Goal: Task Accomplishment & Management: Complete application form

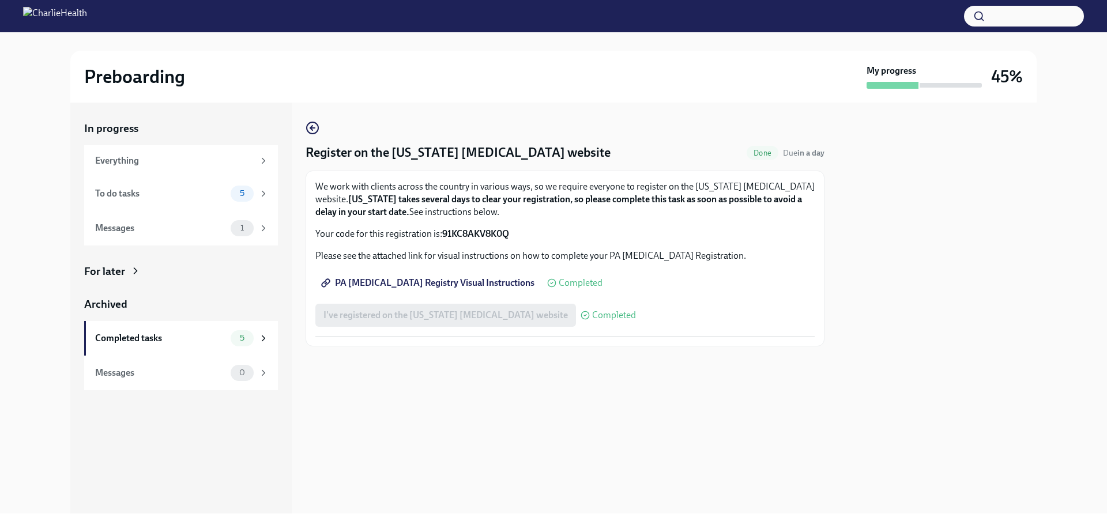
click at [425, 375] on div at bounding box center [565, 365] width 519 height 37
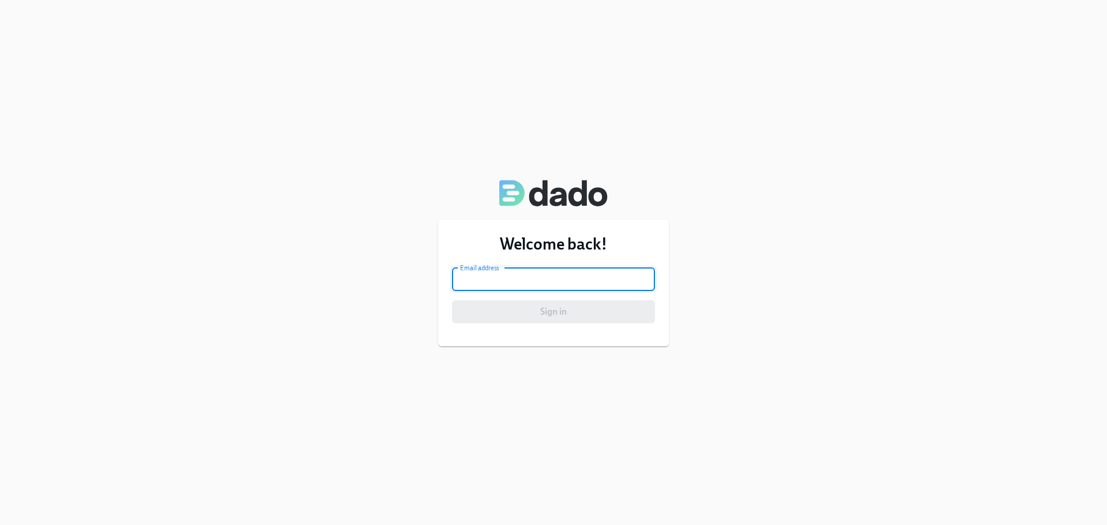
click at [589, 279] on input "email" at bounding box center [553, 279] width 203 height 23
click at [520, 276] on input "larissa.k" at bounding box center [553, 279] width 203 height 23
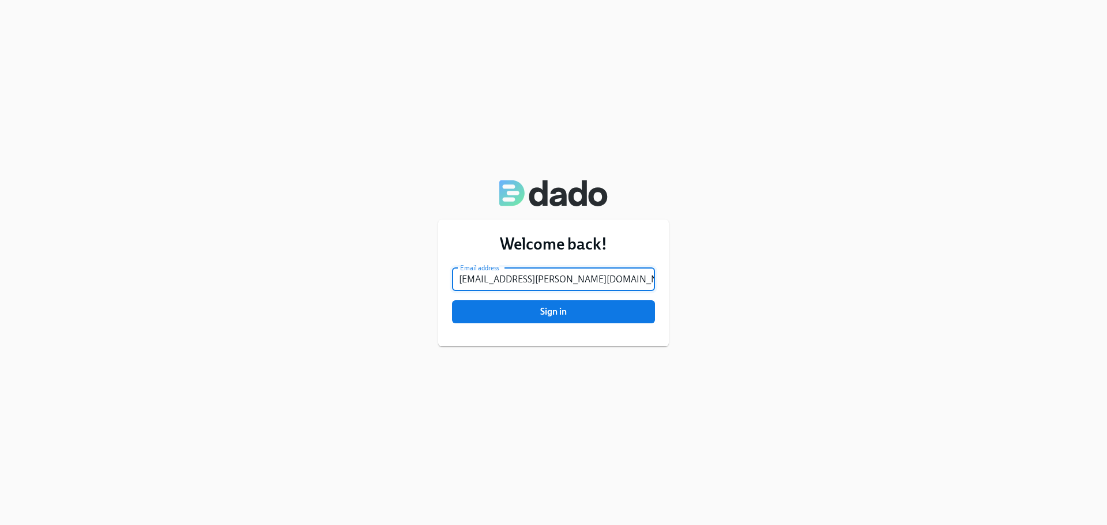
type input "[EMAIL_ADDRESS][PERSON_NAME][DOMAIN_NAME]"
click at [452, 300] on button "Sign in" at bounding box center [553, 311] width 203 height 23
click at [839, 349] on div "Welcome back! Email address [EMAIL_ADDRESS][PERSON_NAME][DOMAIN_NAME] Email add…" at bounding box center [553, 262] width 1107 height 525
click at [452, 300] on button "Sign in" at bounding box center [553, 311] width 203 height 23
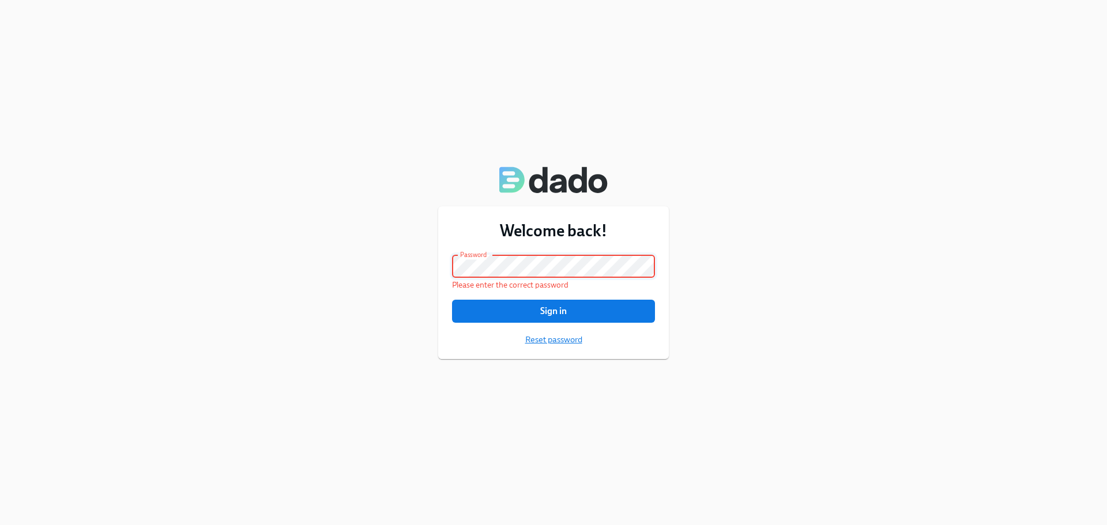
click at [532, 343] on span "Reset password" at bounding box center [553, 340] width 57 height 12
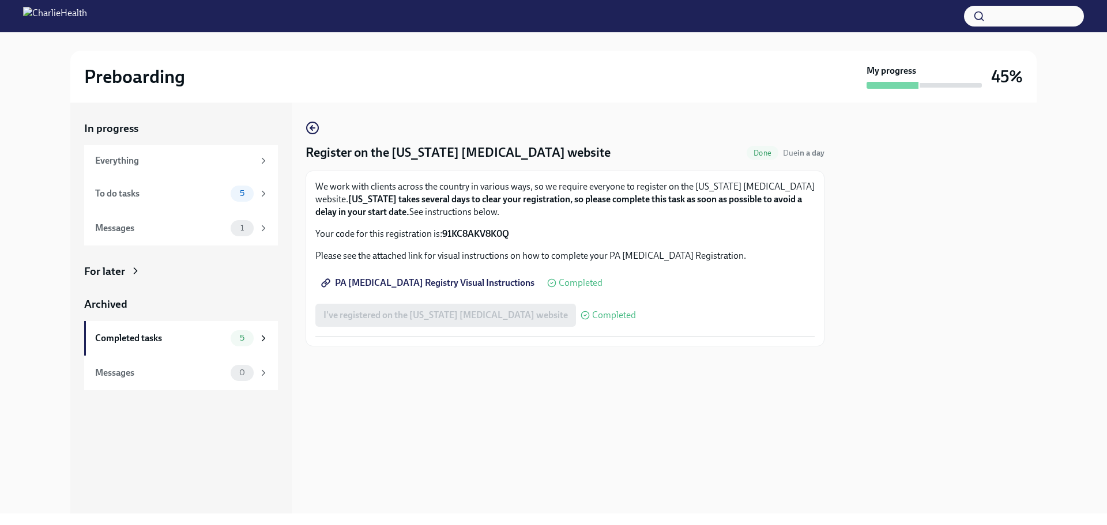
click at [450, 314] on div "I've registered on the Pennsylvania Child Abuse website Completed" at bounding box center [475, 315] width 321 height 23
click at [156, 204] on div "To do tasks 5" at bounding box center [181, 193] width 194 height 35
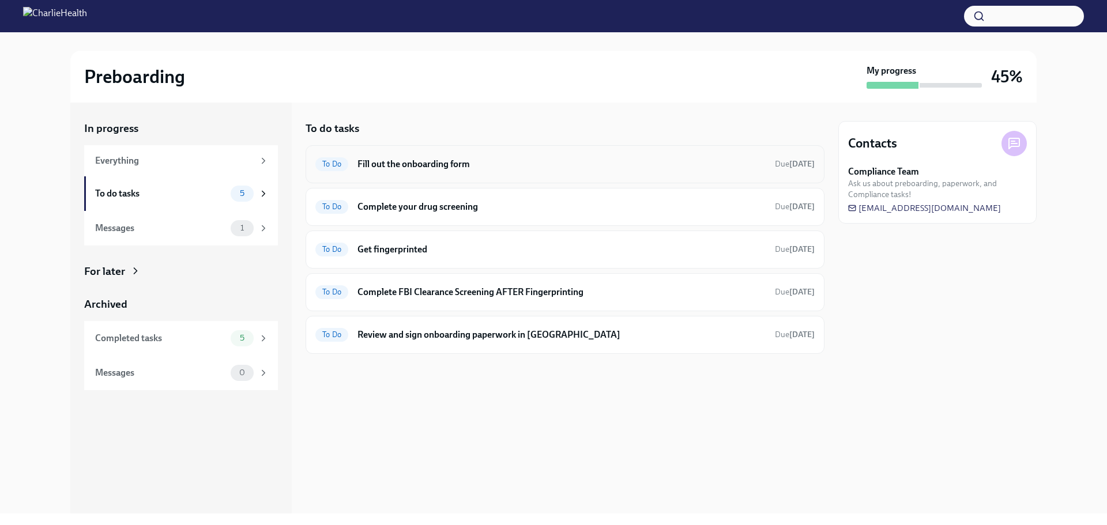
click at [439, 170] on h6 "Fill out the onboarding form" at bounding box center [562, 164] width 408 height 13
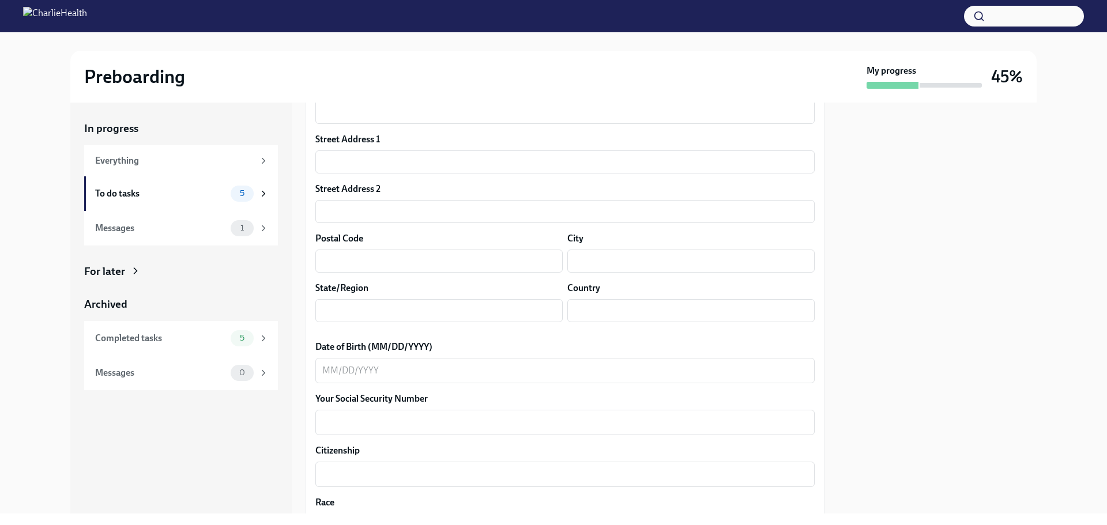
scroll to position [171, 0]
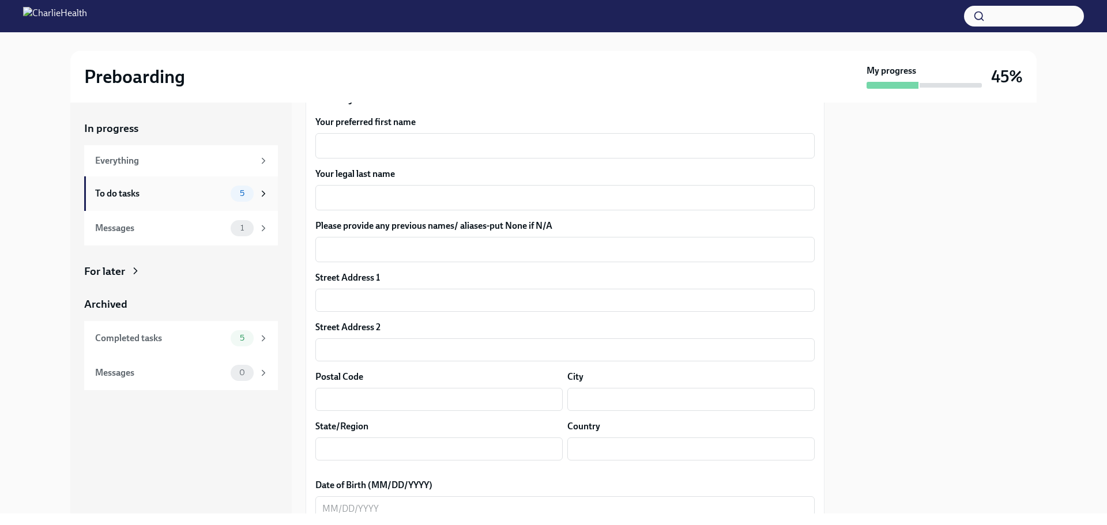
click at [170, 201] on div "To do tasks 5" at bounding box center [181, 193] width 194 height 35
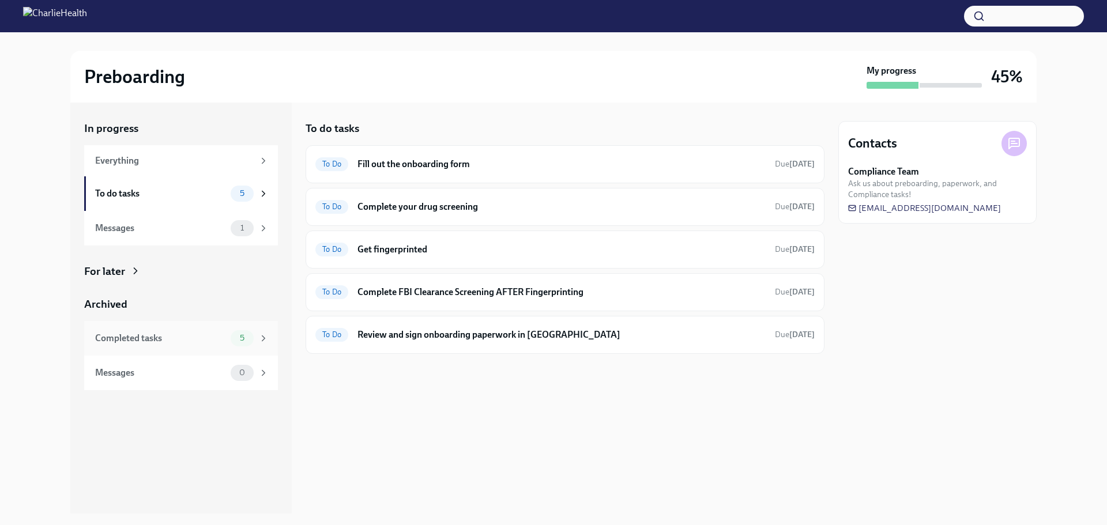
click at [188, 340] on div "Completed tasks" at bounding box center [160, 338] width 131 height 13
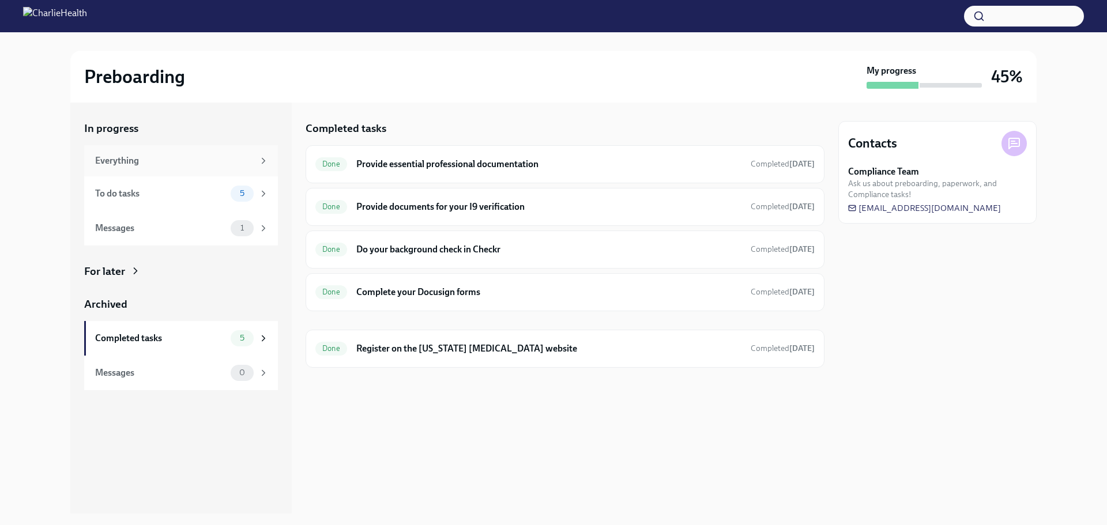
click at [138, 164] on div "Everything" at bounding box center [174, 161] width 159 height 13
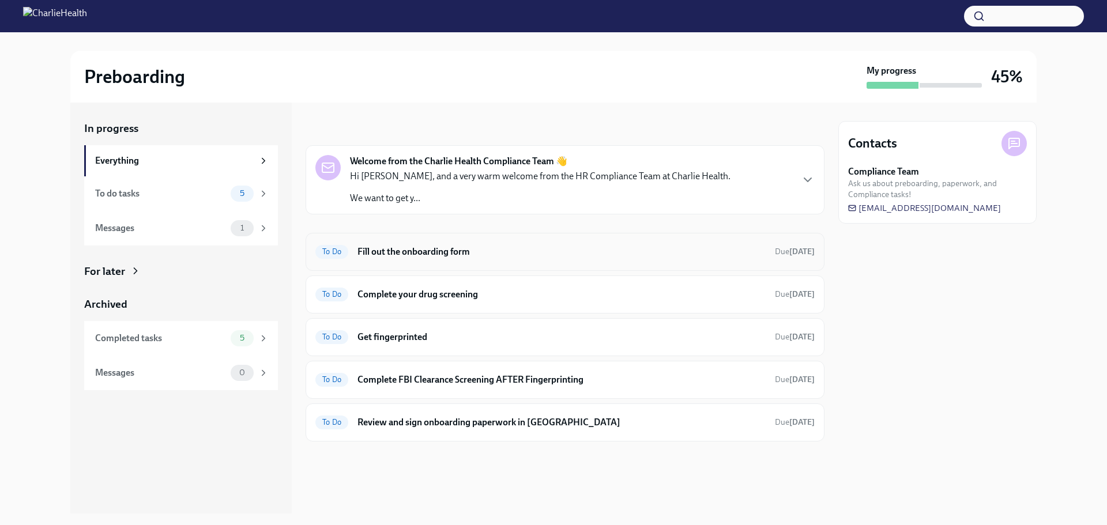
click at [472, 250] on h6 "Fill out the onboarding form" at bounding box center [562, 252] width 408 height 13
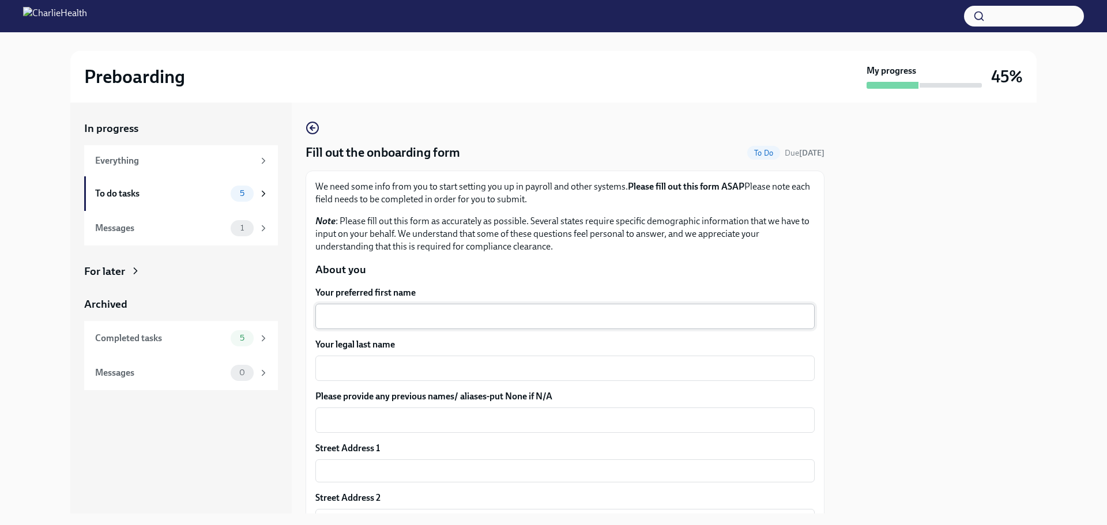
click at [362, 319] on textarea "Your preferred first name" at bounding box center [565, 317] width 486 height 14
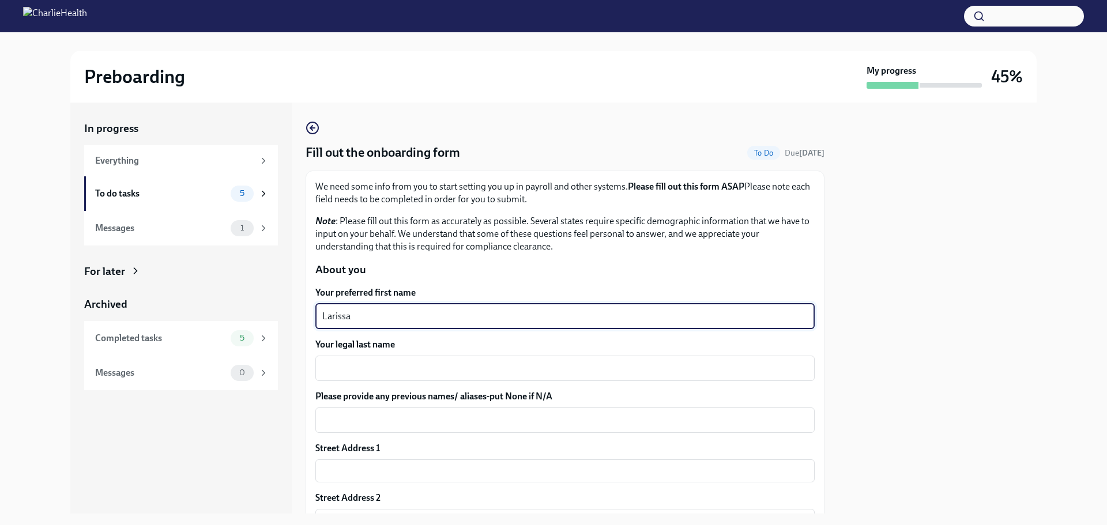
type textarea "Larissa"
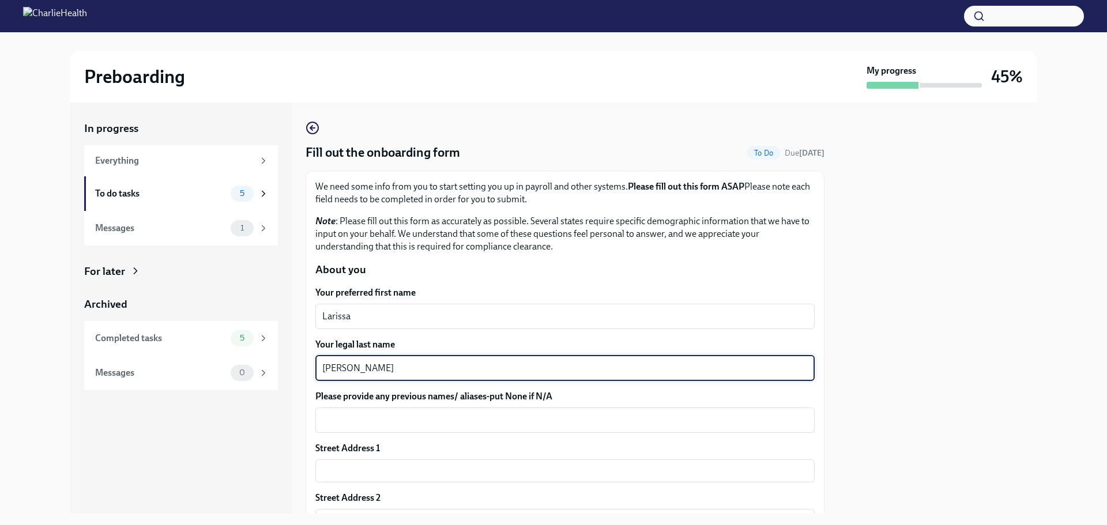
scroll to position [115, 0]
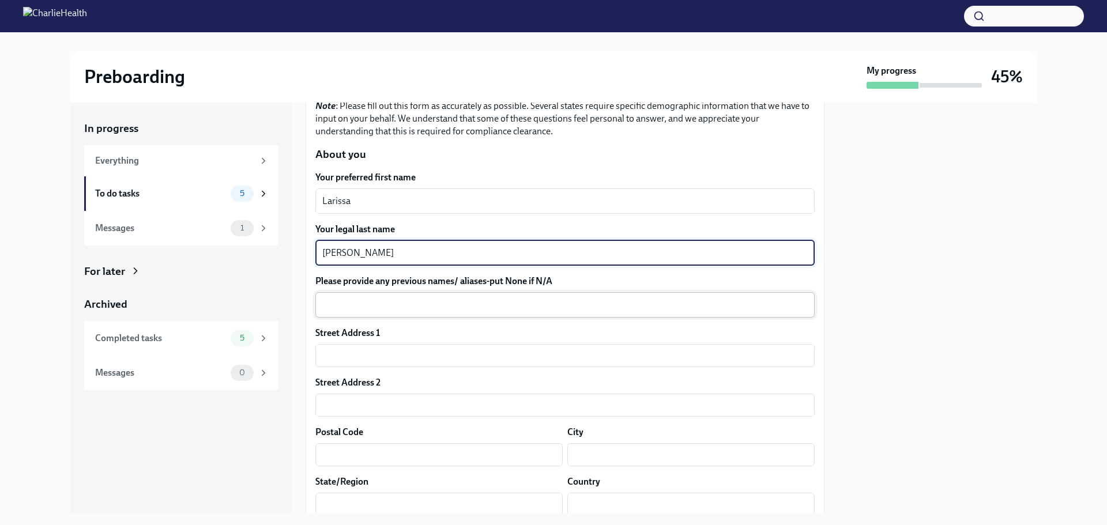
type textarea "Sutphen"
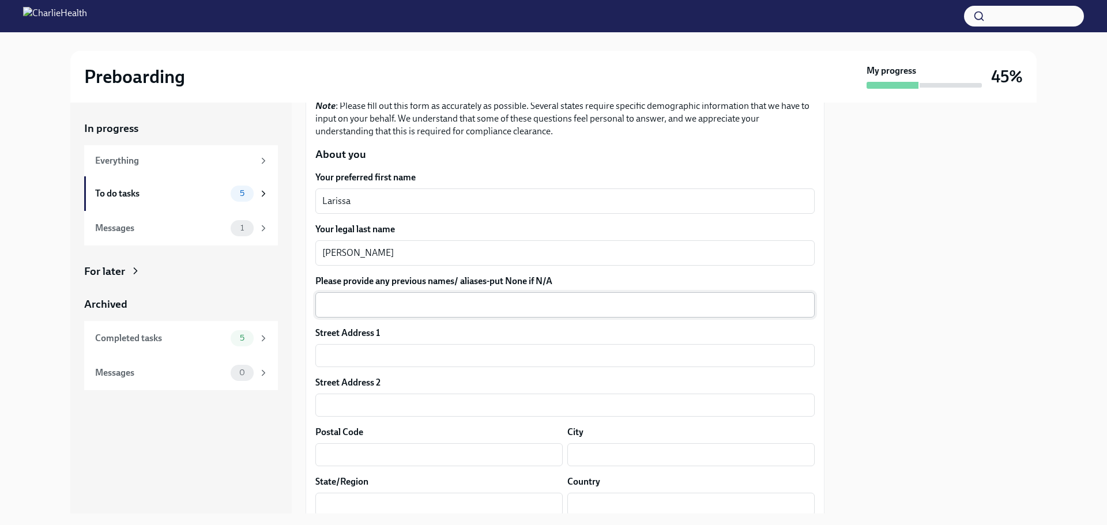
click at [365, 315] on div "x ​" at bounding box center [564, 304] width 499 height 25
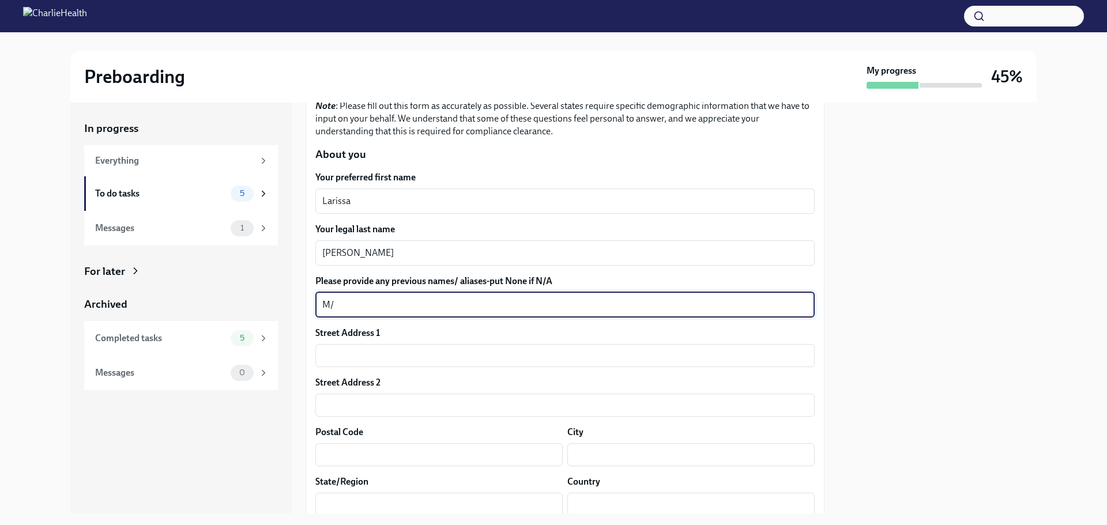
type textarea "M"
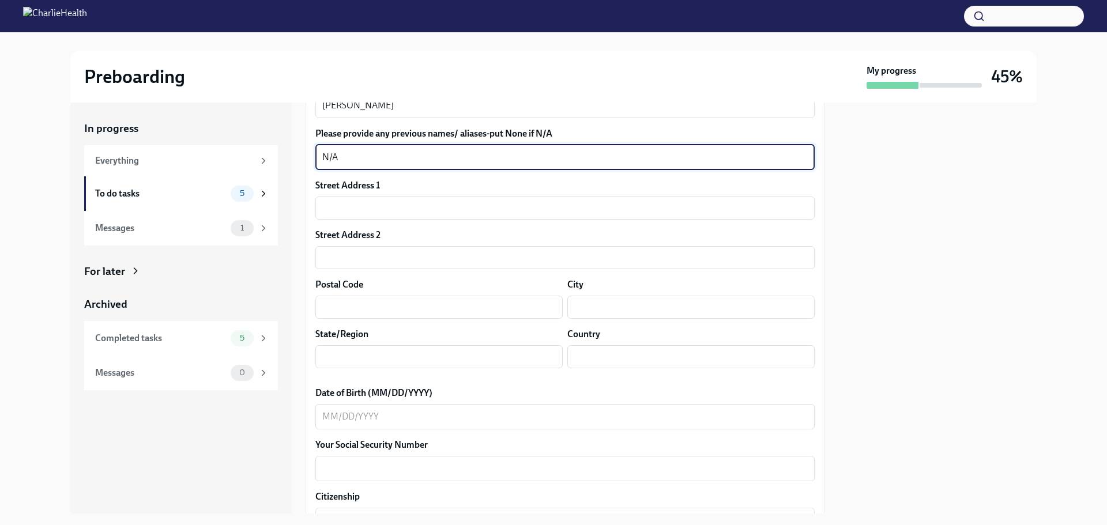
scroll to position [113, 0]
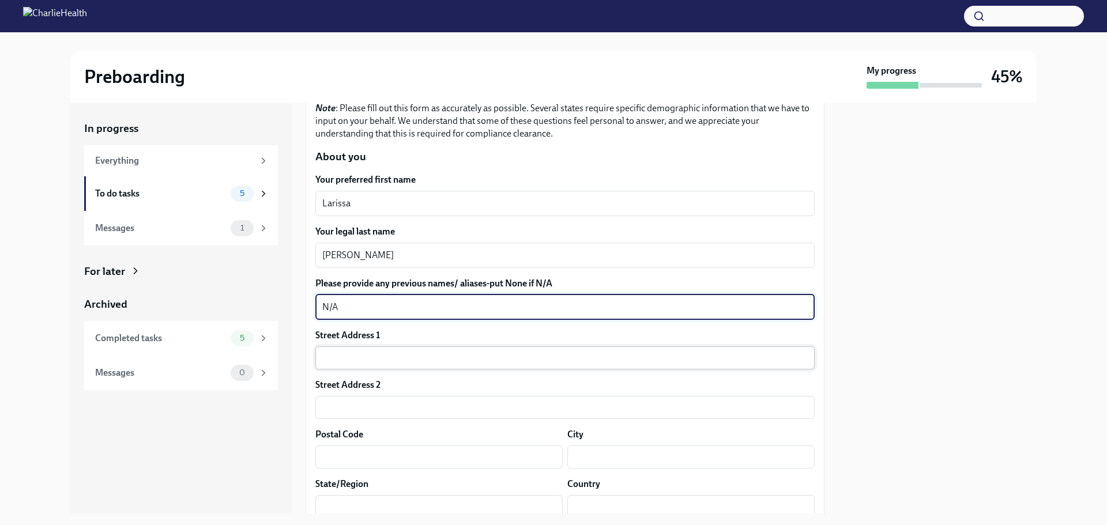
type textarea "N/A"
click at [388, 358] on input "text" at bounding box center [564, 358] width 499 height 23
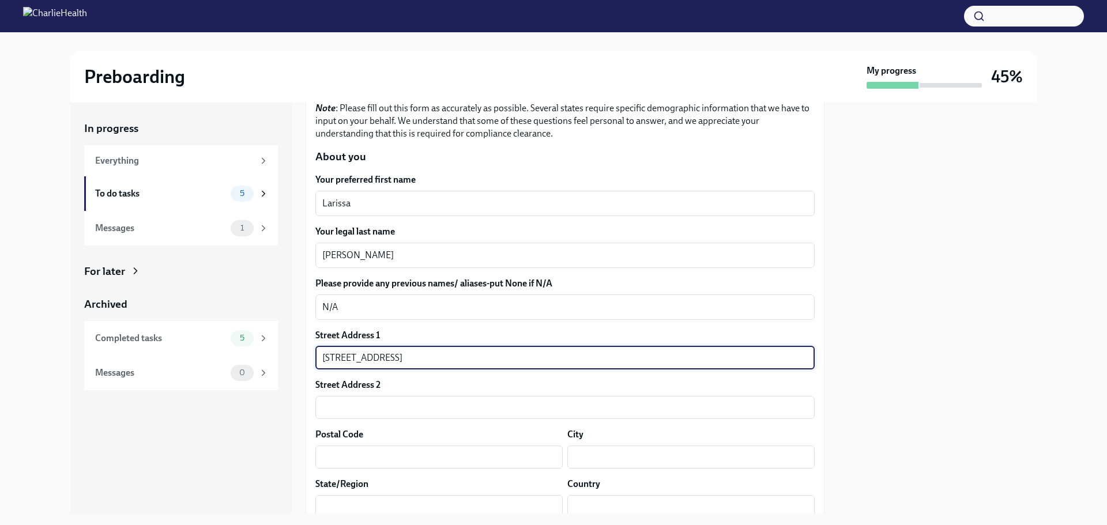
type input "111 Rockport Road"
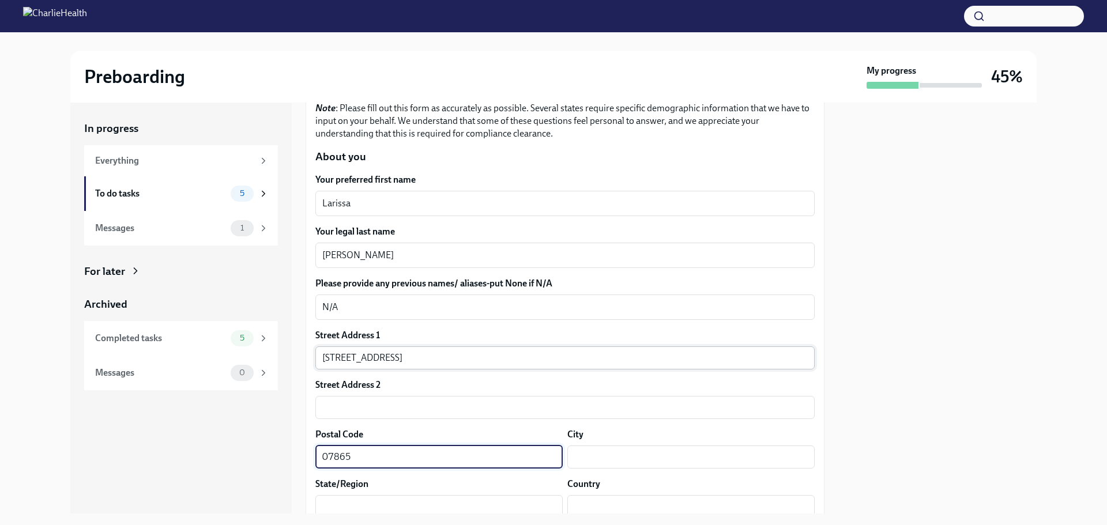
type input "07865"
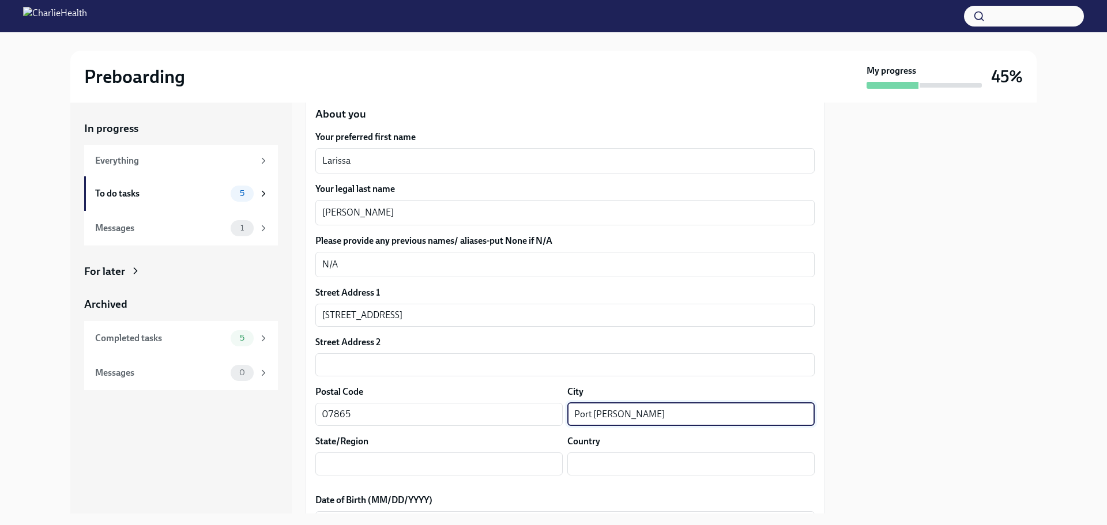
scroll to position [228, 0]
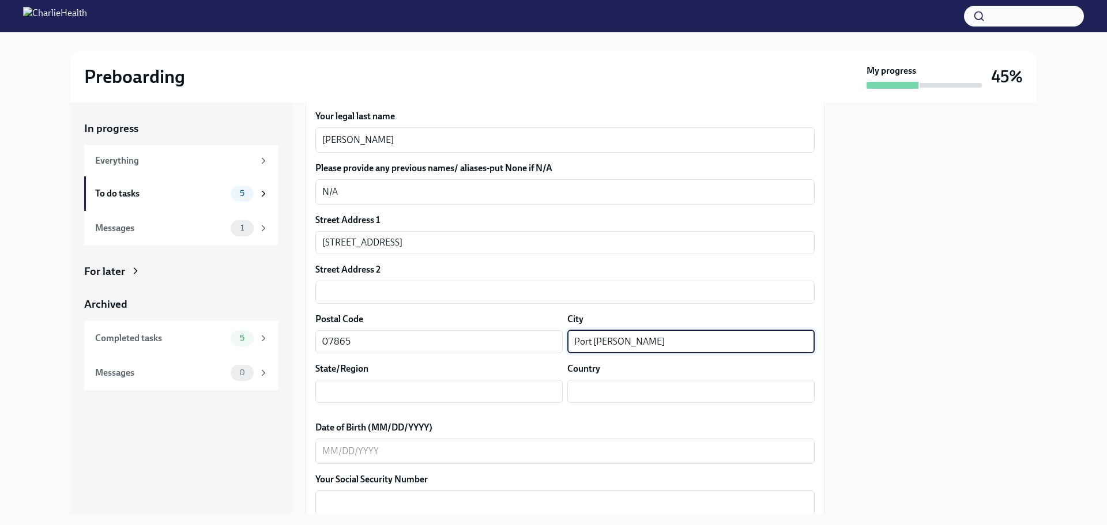
type input "Port Murray"
drag, startPoint x: 370, startPoint y: 363, endPoint x: 370, endPoint y: 403, distance: 39.8
click at [370, 365] on div "State/Region" at bounding box center [438, 369] width 247 height 13
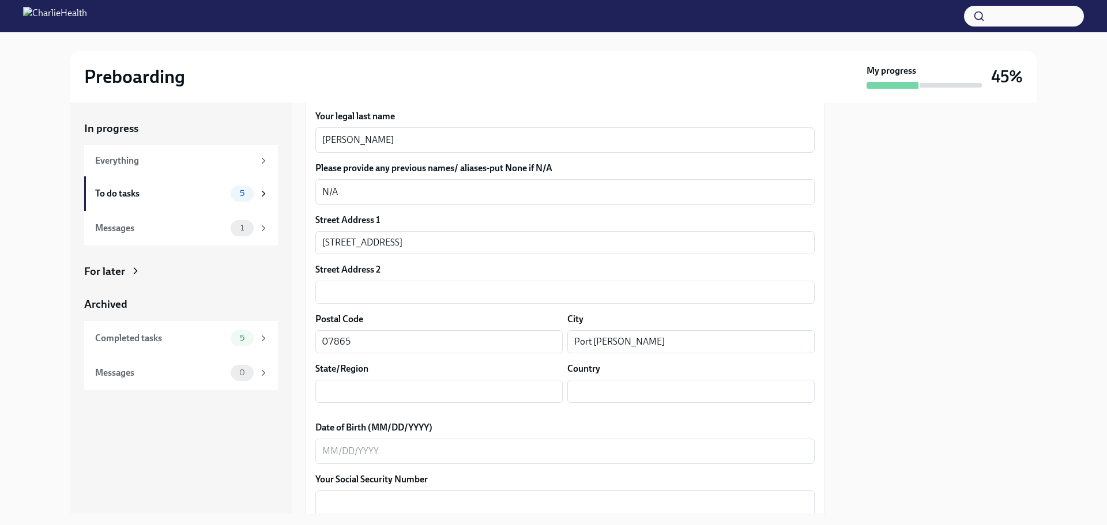
click at [370, 407] on div "Street Address 1 111 Rockport Road ​ Street Address 2 ​ Postal Code 07865 ​ Cit…" at bounding box center [564, 313] width 499 height 198
click at [370, 404] on div "Street Address 1 111 Rockport Road ​ Street Address 2 ​ Postal Code 07865 ​ Cit…" at bounding box center [564, 313] width 499 height 198
click at [370, 399] on input "text" at bounding box center [438, 391] width 247 height 23
type input "NJ"
click at [594, 395] on input "text" at bounding box center [691, 391] width 247 height 23
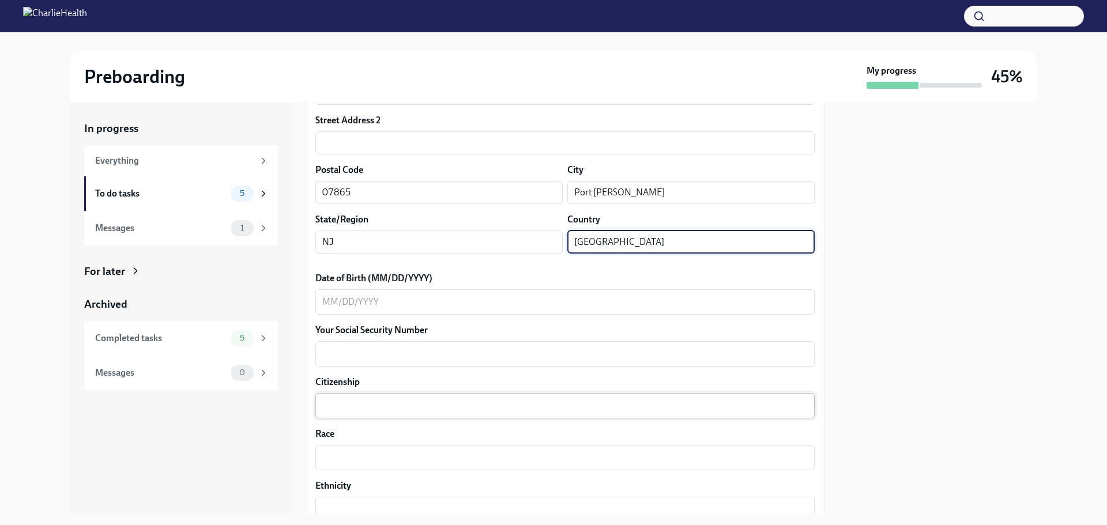
scroll to position [401, 0]
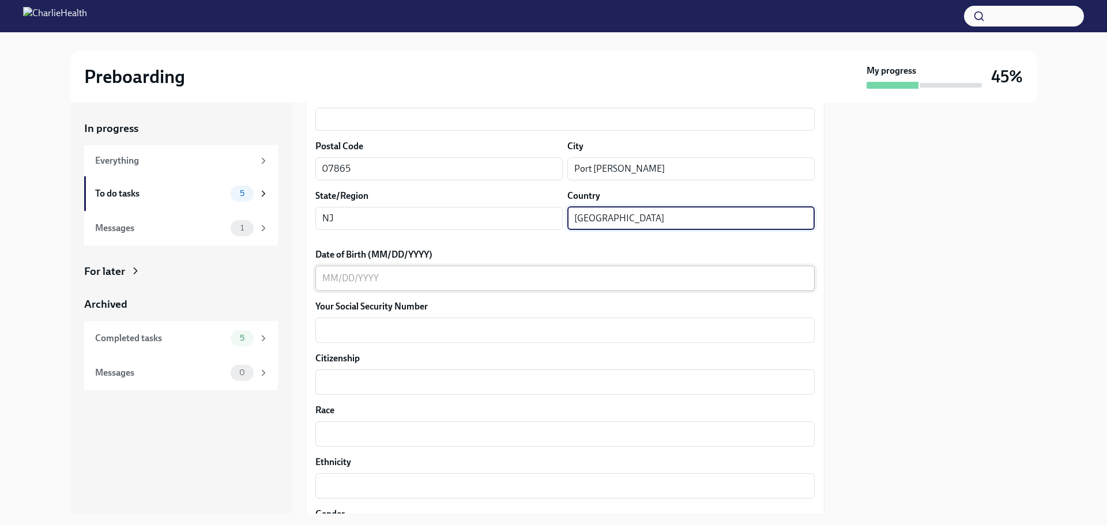
type input "USA"
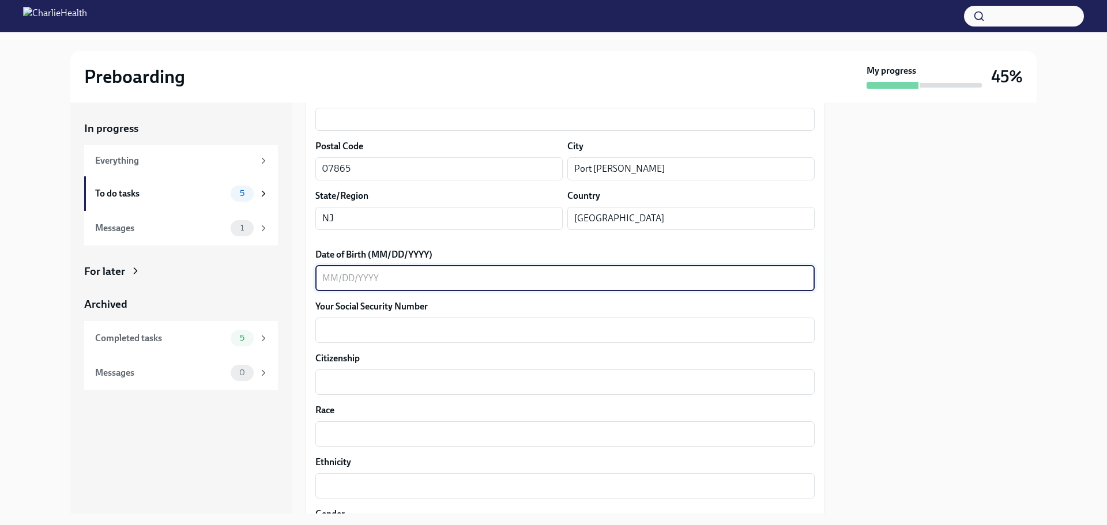
click at [399, 284] on textarea "Date of Birth (MM/DD/YYYY)" at bounding box center [565, 279] width 486 height 14
type textarea "10/11/1991"
click at [384, 330] on textarea "Your Social Security Number" at bounding box center [565, 331] width 486 height 14
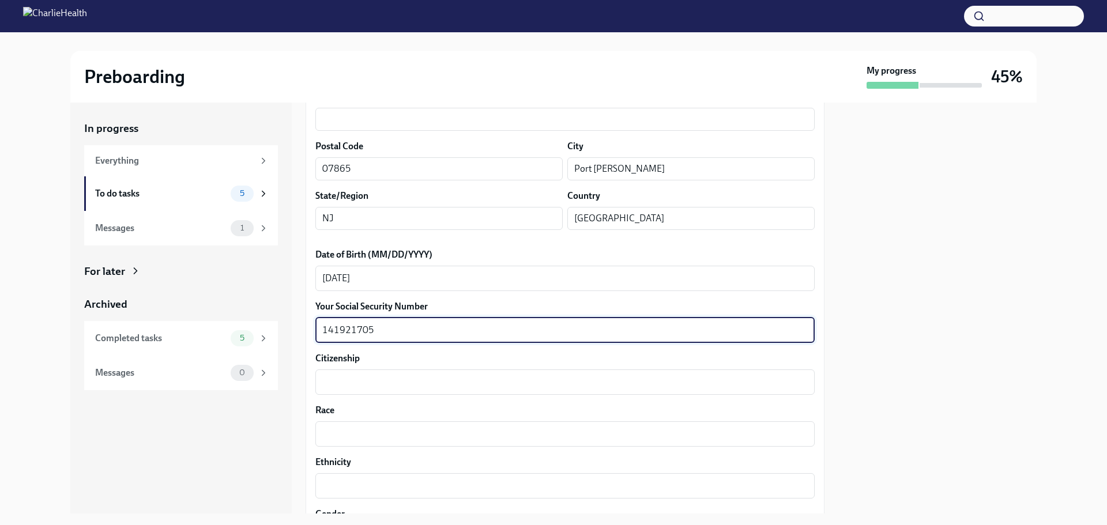
type textarea "141921705"
click at [369, 364] on label "Citizenship" at bounding box center [564, 358] width 499 height 13
click at [369, 375] on textarea "Citizenship" at bounding box center [565, 382] width 486 height 14
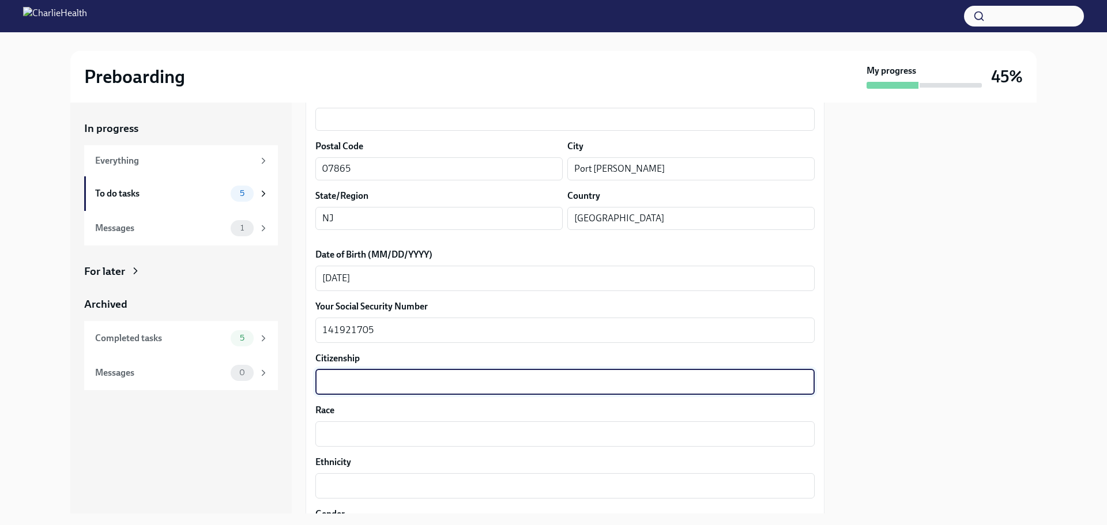
click at [365, 381] on textarea "Citizenship" at bounding box center [565, 382] width 486 height 14
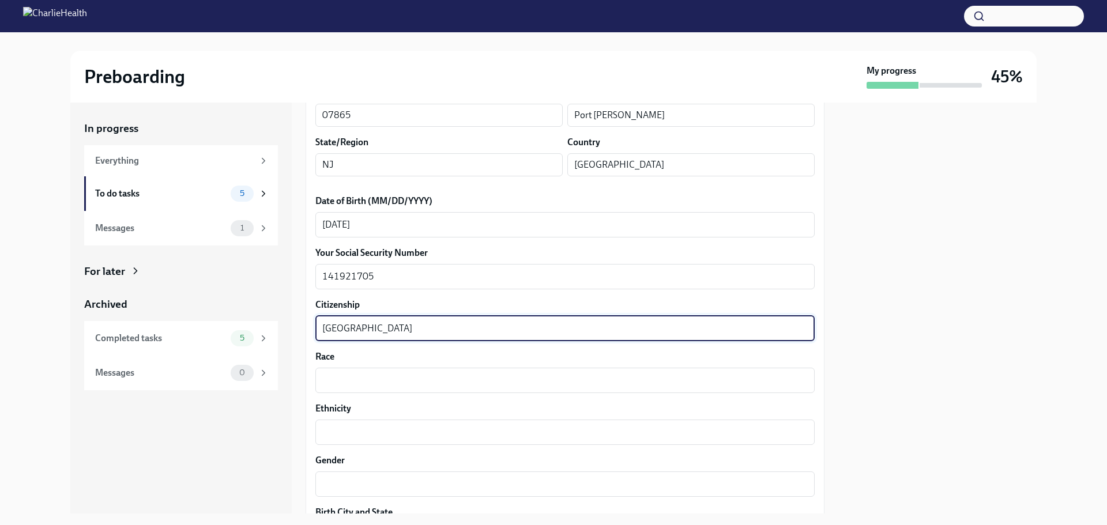
scroll to position [517, 0]
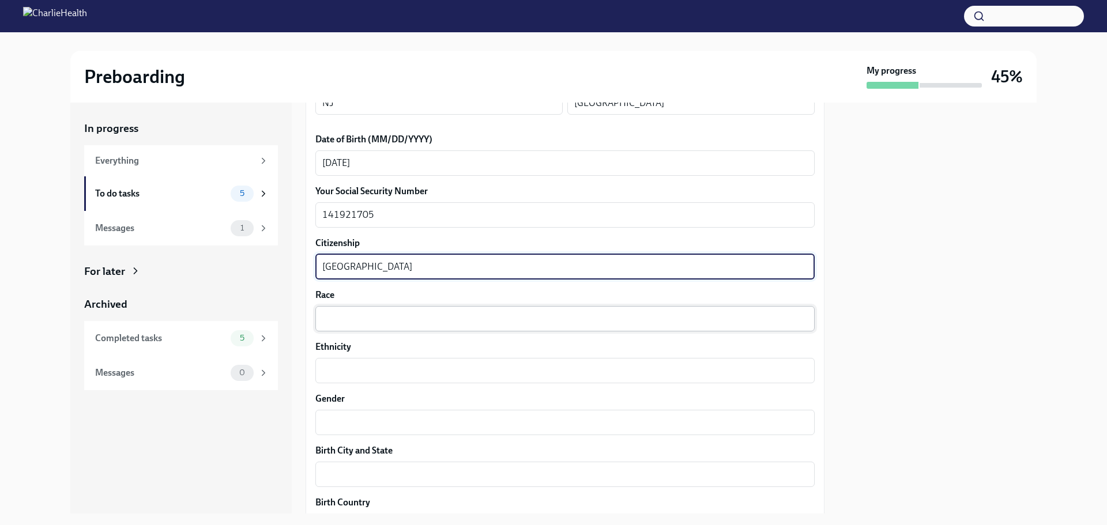
type textarea "USA"
click at [359, 314] on textarea "Race" at bounding box center [565, 319] width 486 height 14
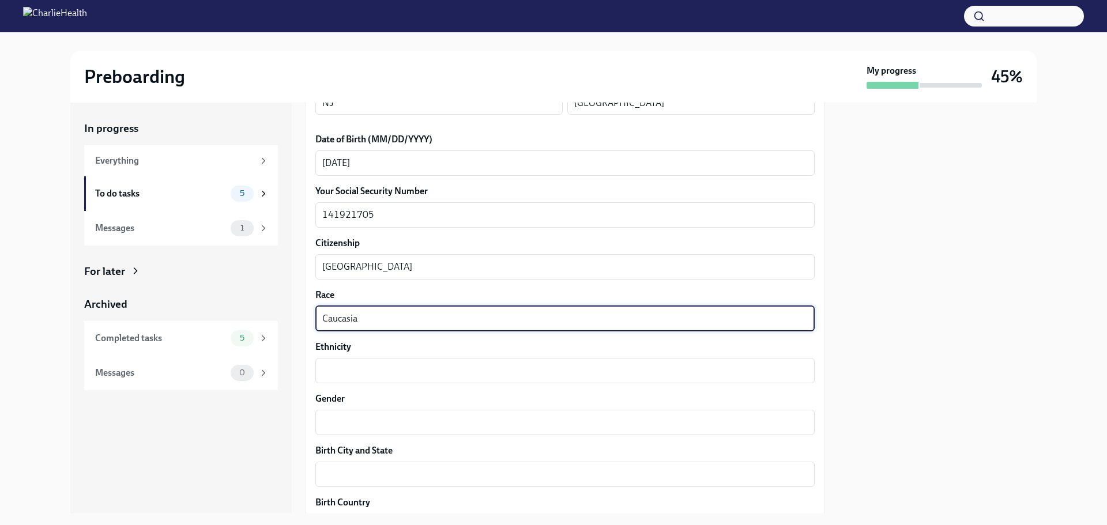
type textarea "Caucasian"
drag, startPoint x: 374, startPoint y: 317, endPoint x: 310, endPoint y: 325, distance: 64.5
click at [310, 325] on div "We need some info from you to start setting you up in payroll and other systems…" at bounding box center [565, 278] width 519 height 1248
drag, startPoint x: 354, startPoint y: 366, endPoint x: 358, endPoint y: 359, distance: 7.5
click at [354, 366] on textarea "Ethnicity" at bounding box center [565, 371] width 486 height 14
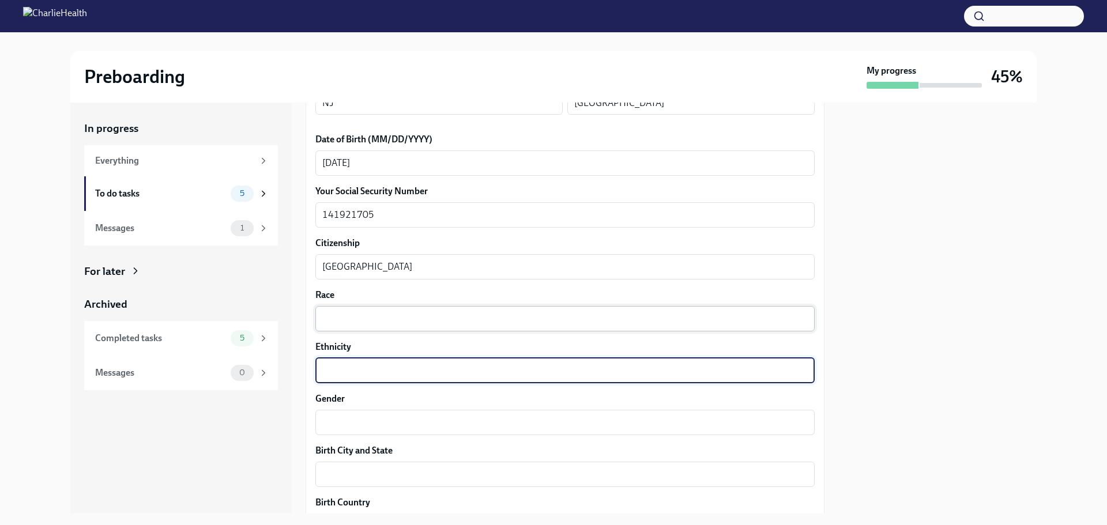
paste textarea "Caucasian"
type textarea "Caucasian"
click at [367, 320] on textarea "Race" at bounding box center [565, 319] width 486 height 14
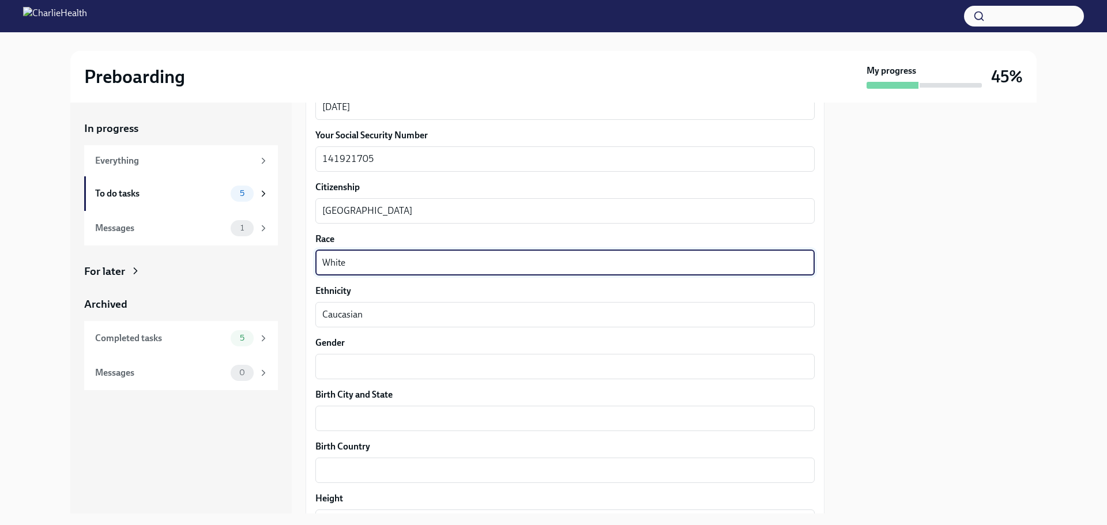
scroll to position [690, 0]
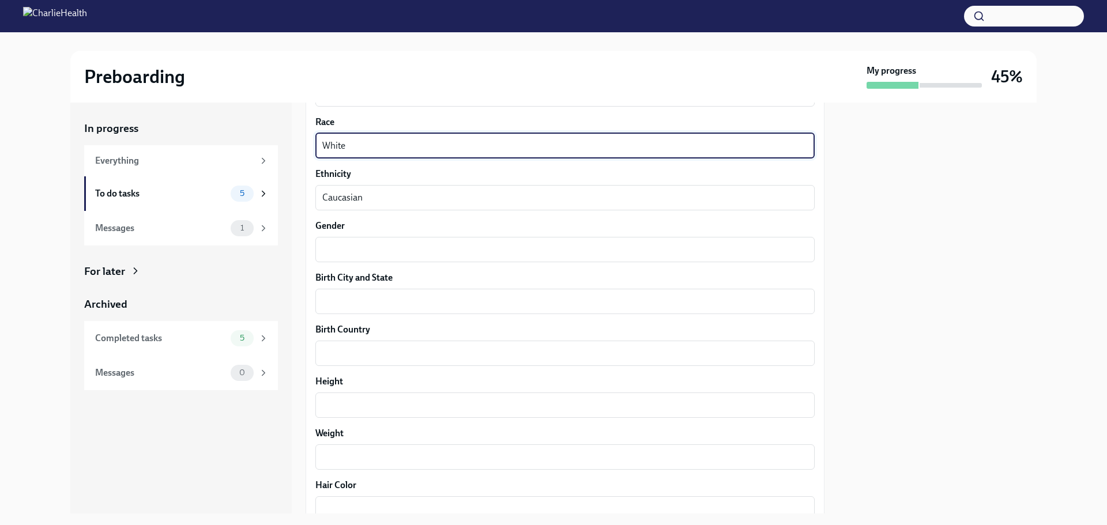
type textarea "White"
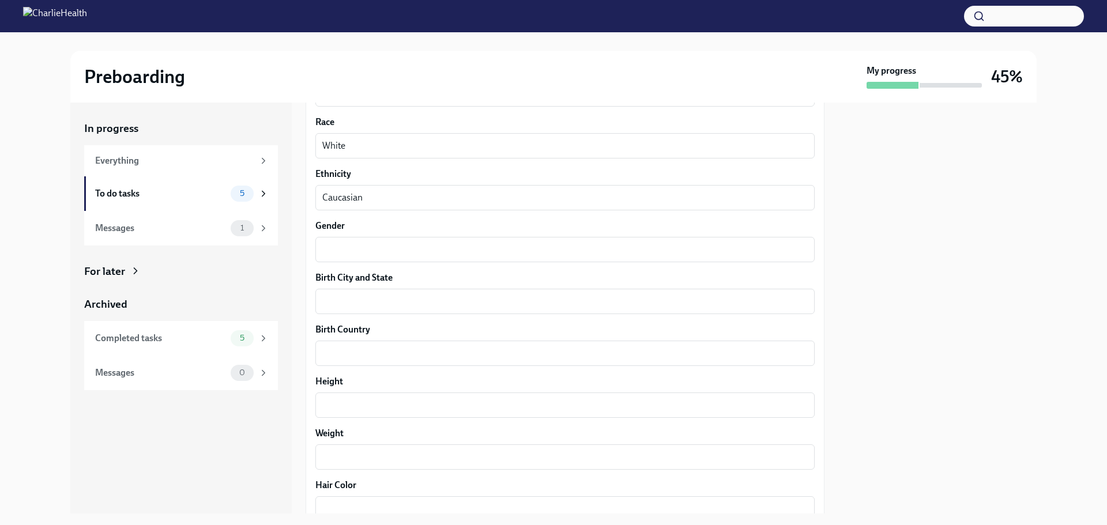
click at [344, 228] on label "Gender" at bounding box center [564, 226] width 499 height 13
click at [344, 243] on textarea "Gender" at bounding box center [565, 250] width 486 height 14
click at [344, 242] on div "x ​" at bounding box center [564, 249] width 499 height 25
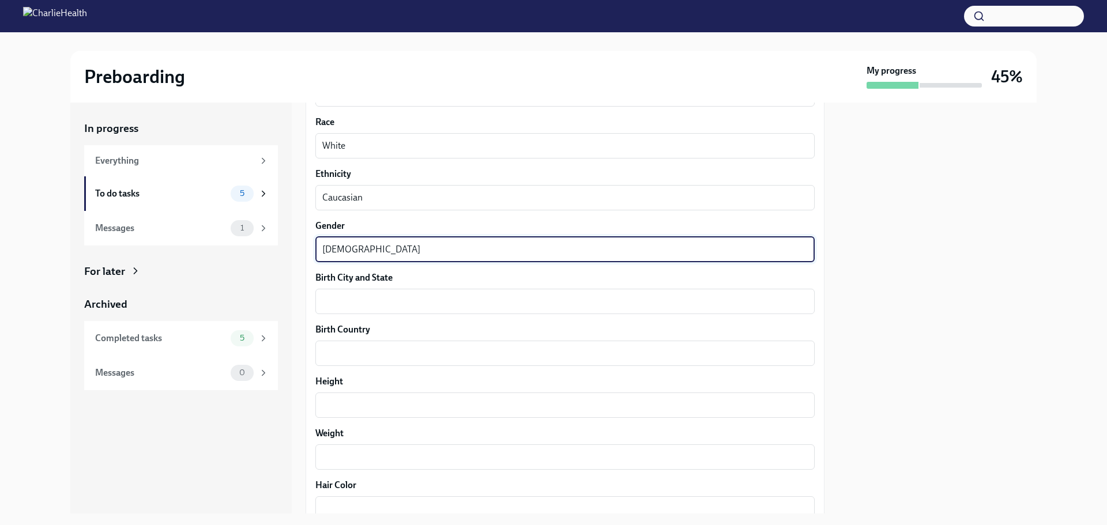
type textarea "Female"
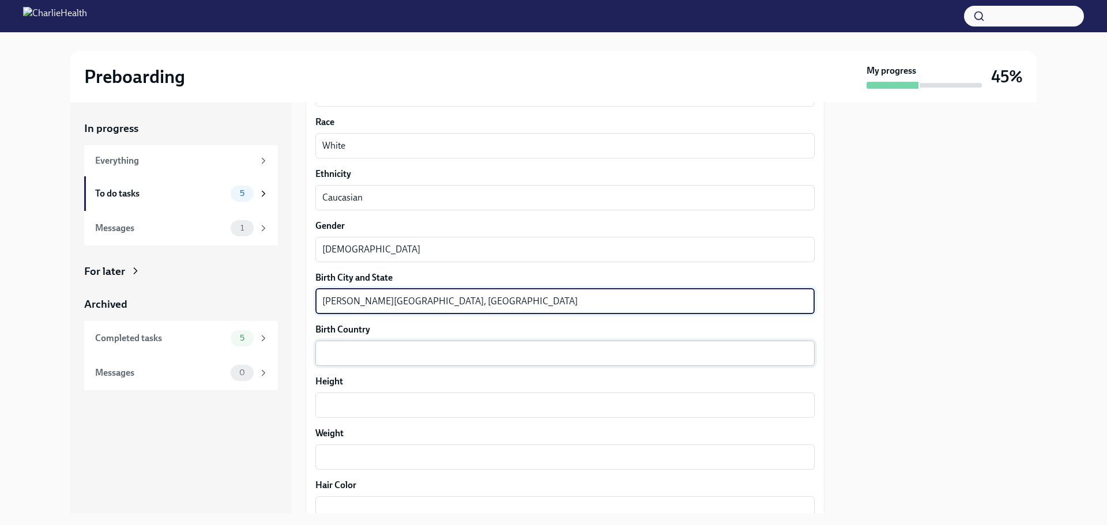
type textarea "Glen Ridge, NJ"
click at [393, 356] on textarea "Birth Country" at bounding box center [565, 354] width 486 height 14
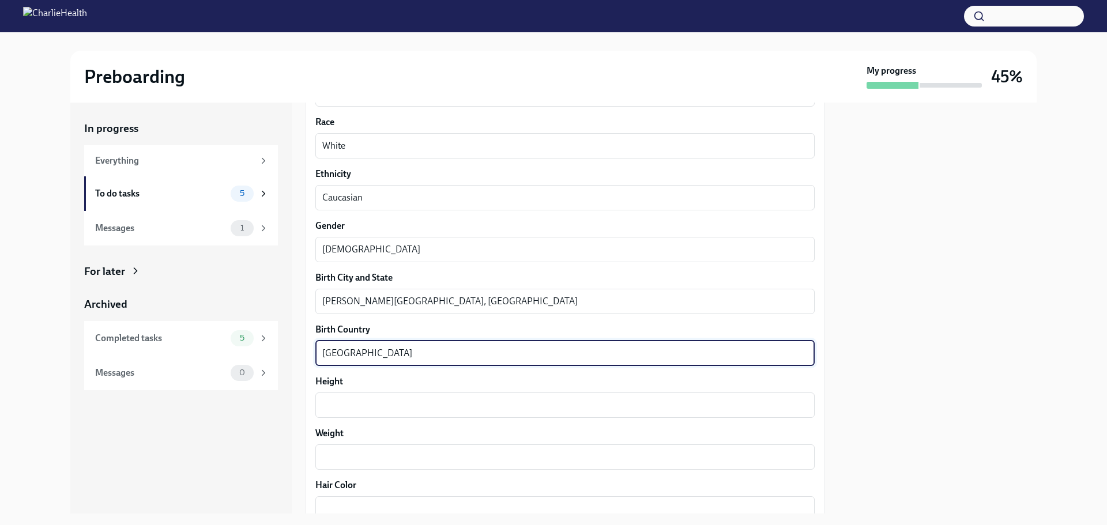
type textarea "USA"
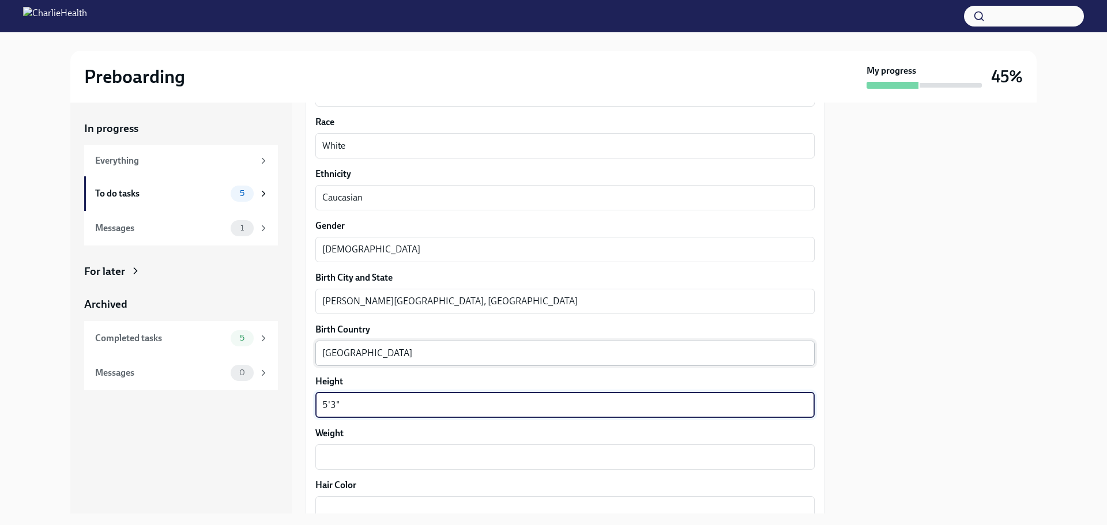
type textarea "5'3""
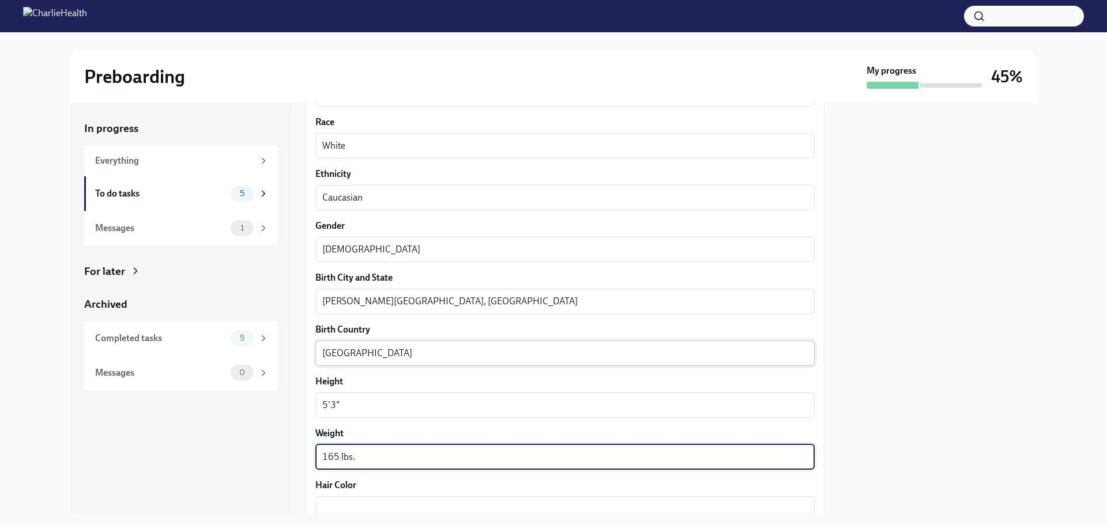
scroll to position [863, 0]
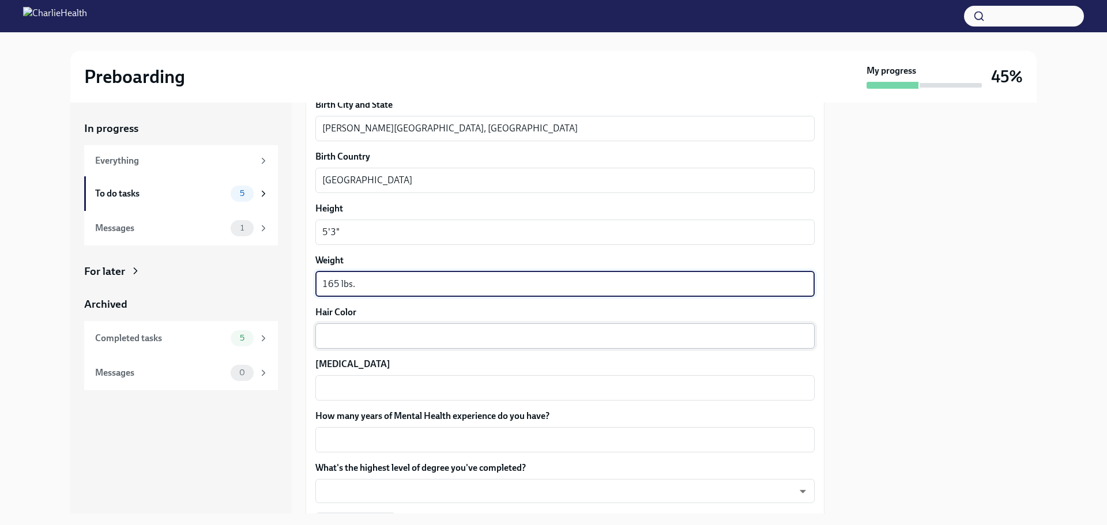
type textarea "165 lbs."
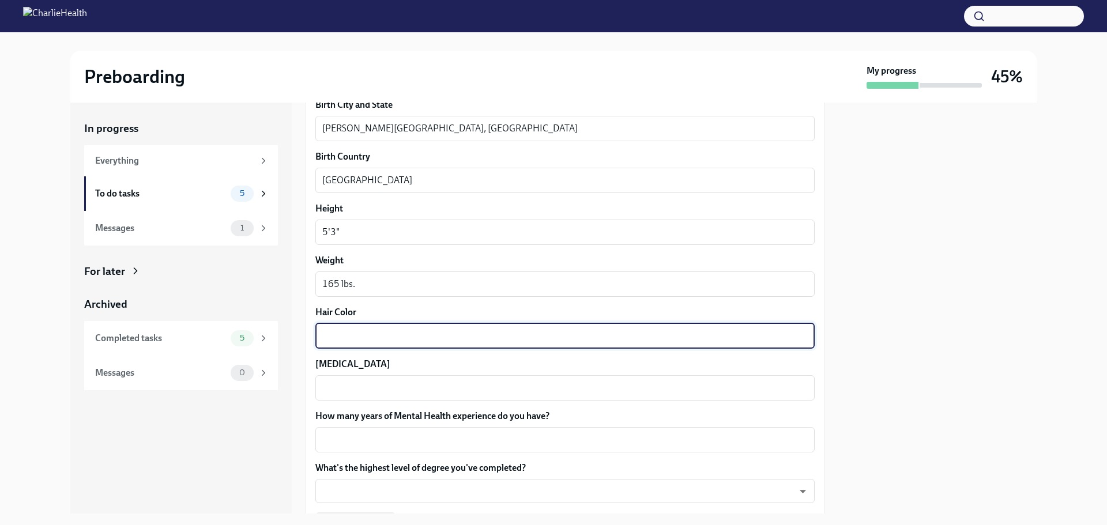
click at [365, 335] on textarea "Hair Color" at bounding box center [565, 336] width 486 height 14
type textarea "Brown"
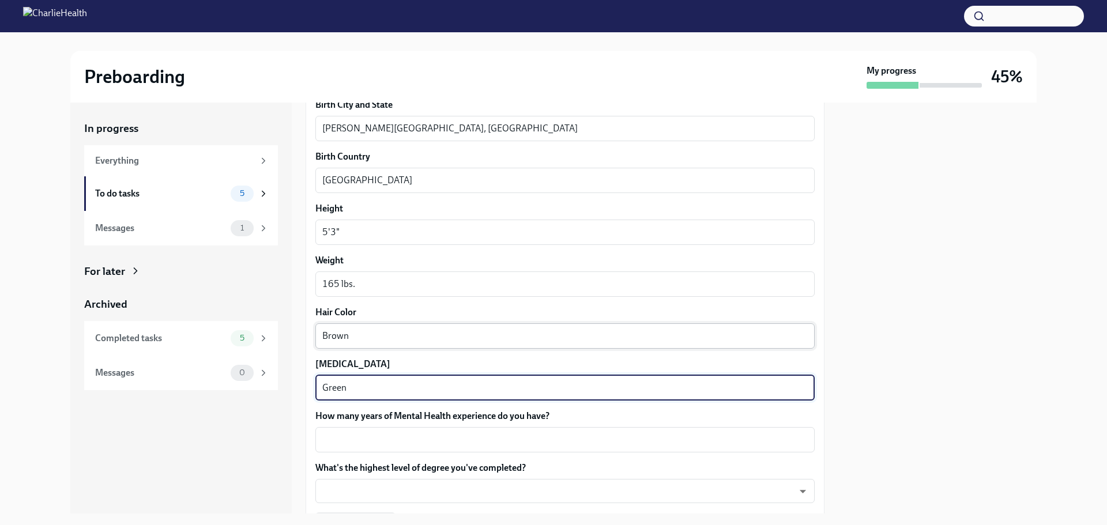
type textarea "Green"
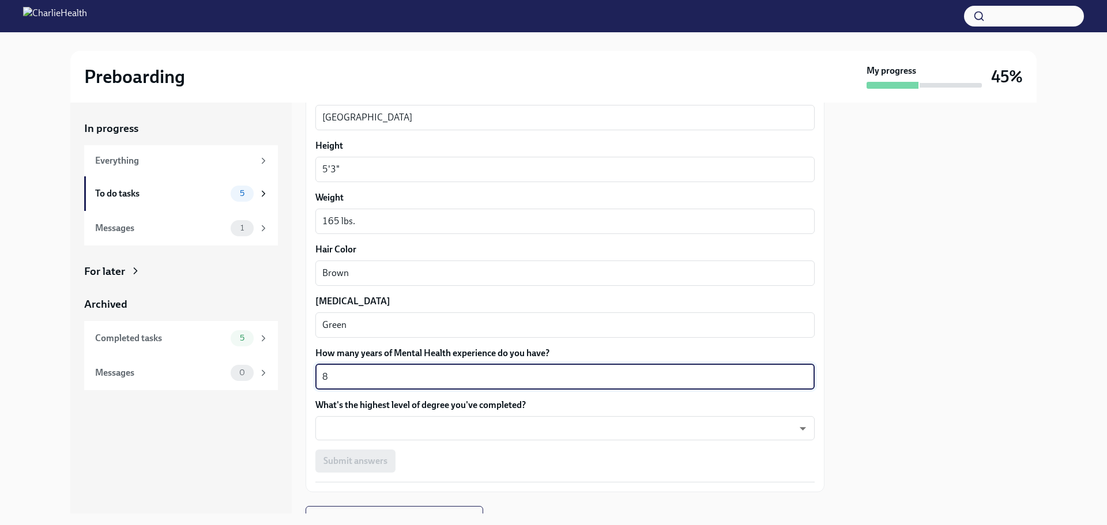
scroll to position [978, 0]
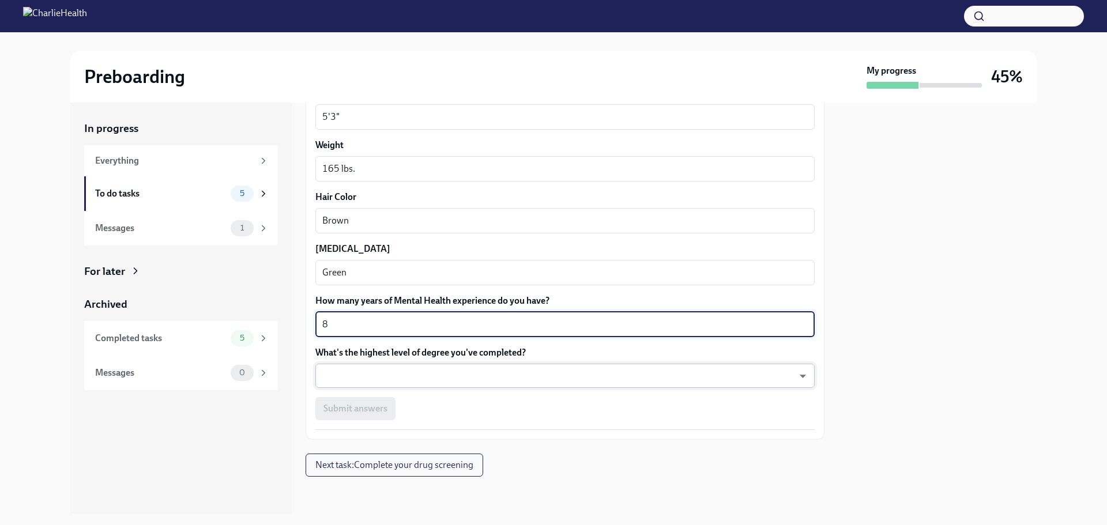
type textarea "8"
click at [421, 374] on body "Preboarding My progress 45% In progress Everything To do tasks 5 Messages 1 For…" at bounding box center [553, 262] width 1107 height 525
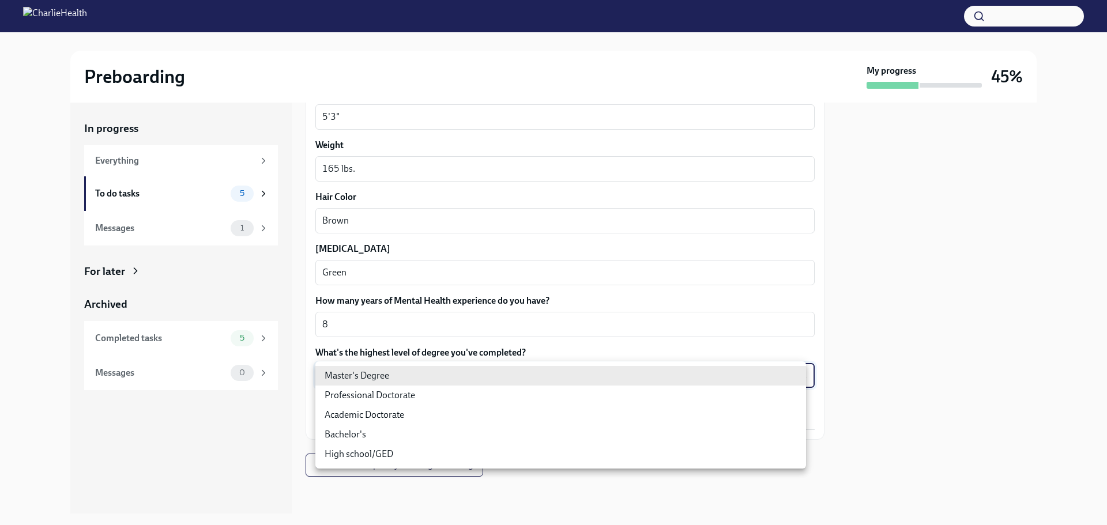
click at [421, 374] on li "Master's Degree" at bounding box center [560, 376] width 491 height 20
type input "2vBr-ghkD"
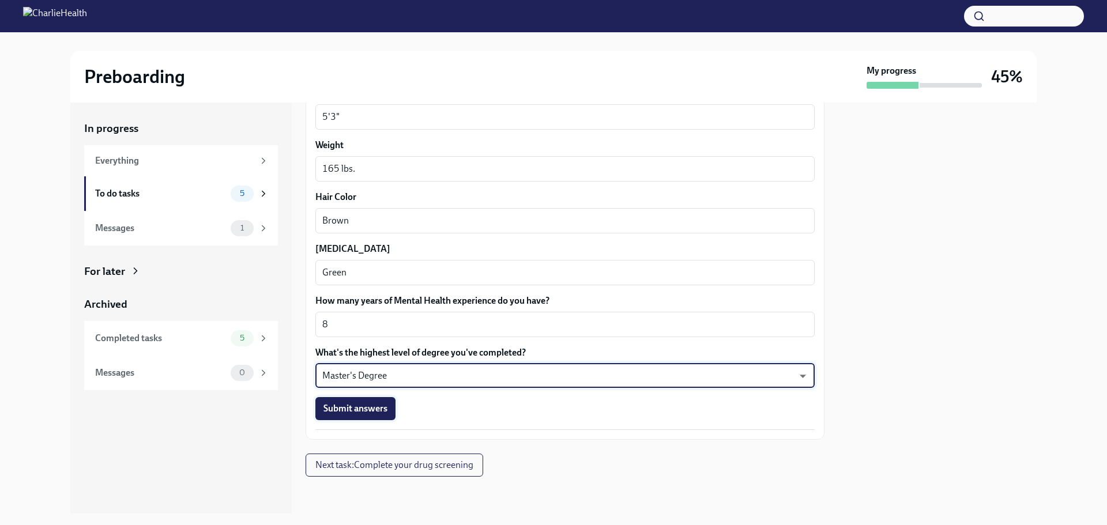
click at [369, 412] on span "Submit answers" at bounding box center [356, 409] width 64 height 12
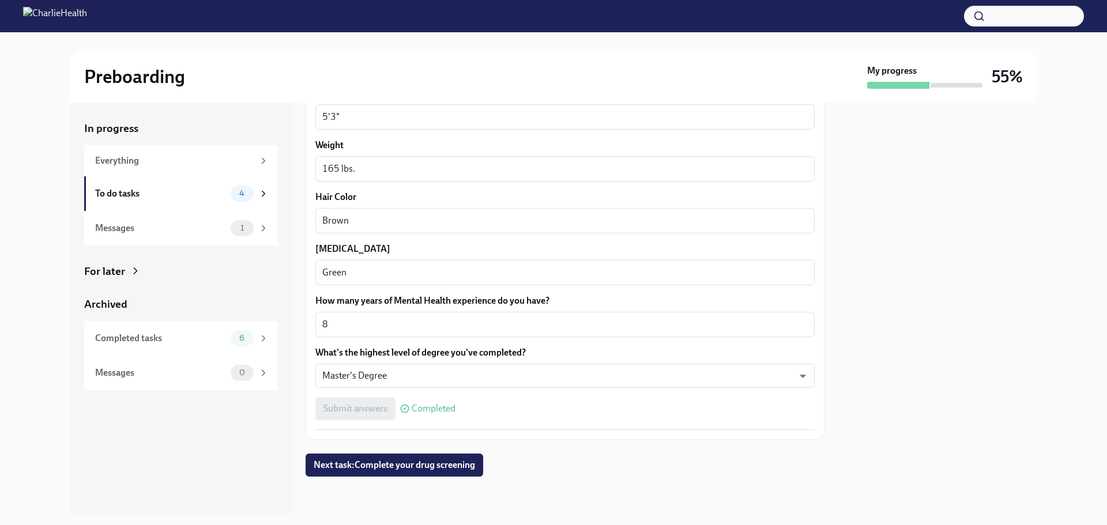
click at [366, 472] on button "Next task : Complete your drug screening" at bounding box center [395, 465] width 178 height 23
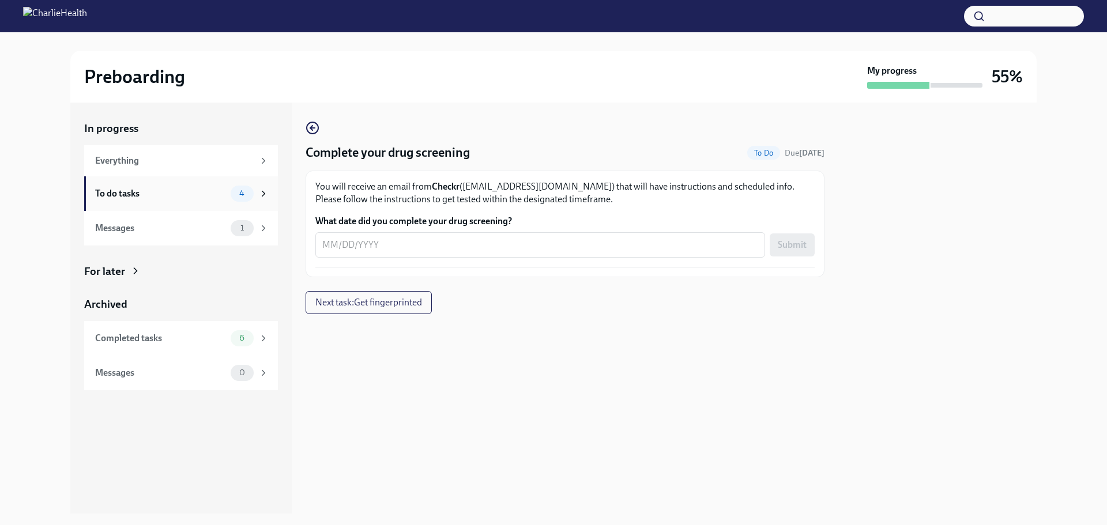
click at [163, 195] on div "To do tasks" at bounding box center [160, 193] width 131 height 13
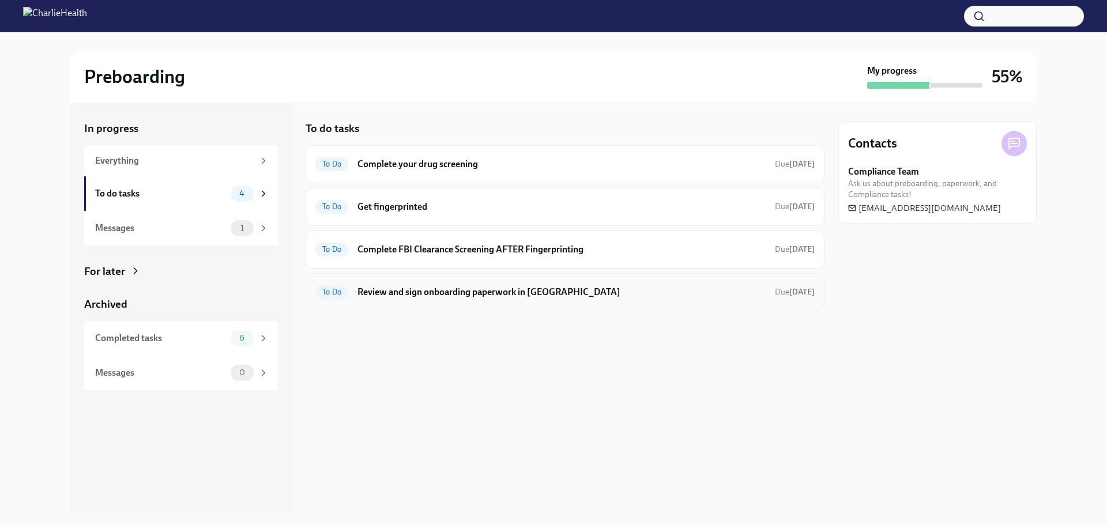
click at [517, 296] on h6 "Review and sign onboarding paperwork in UKG" at bounding box center [562, 292] width 408 height 13
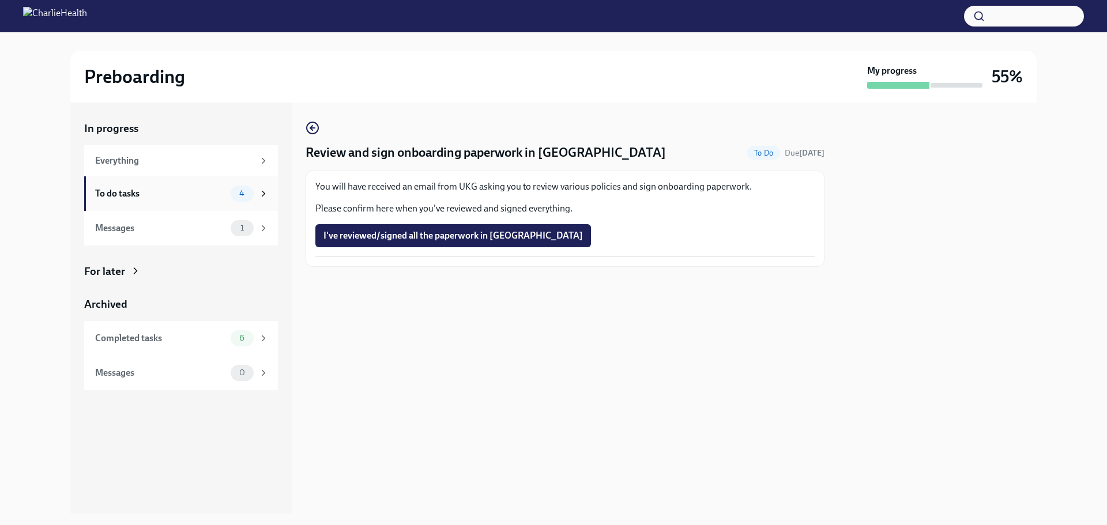
click at [180, 190] on div "To do tasks" at bounding box center [160, 193] width 131 height 13
